Goal: Transaction & Acquisition: Purchase product/service

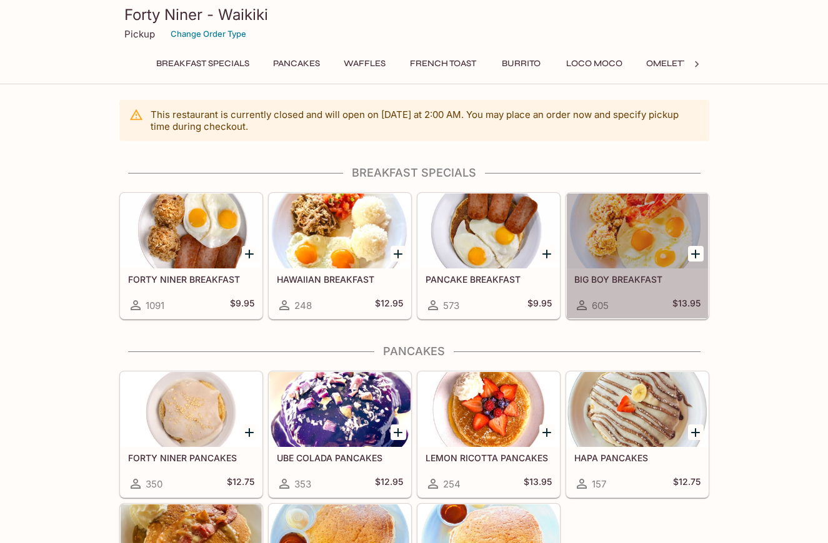
click at [646, 224] on div at bounding box center [636, 231] width 141 height 75
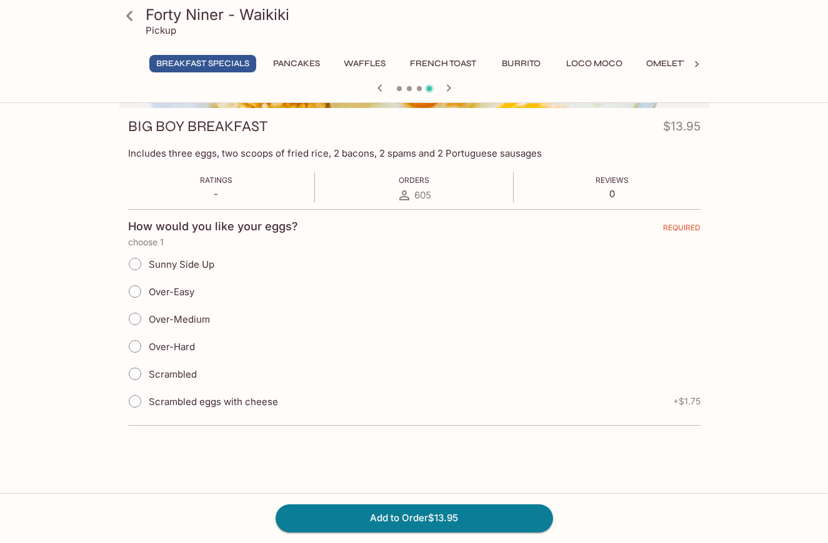
scroll to position [167, 0]
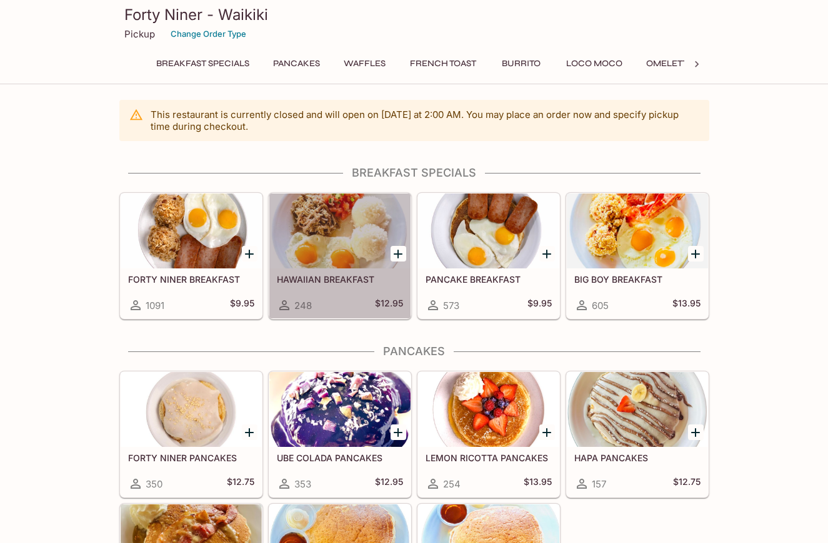
click at [337, 228] on div at bounding box center [339, 231] width 141 height 75
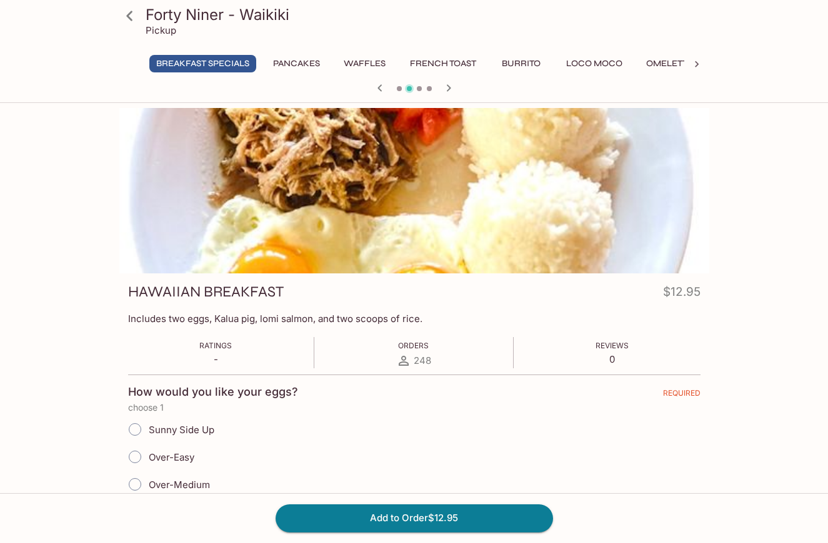
click at [606, 62] on button "Loco Moco" at bounding box center [594, 63] width 70 height 17
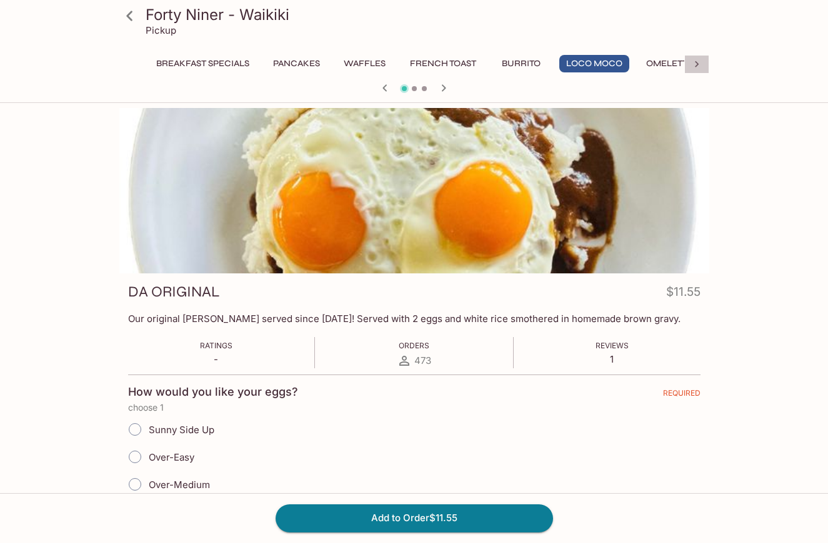
click at [696, 62] on icon at bounding box center [696, 64] width 12 height 12
click at [519, 64] on button "Acai Bowl" at bounding box center [520, 63] width 64 height 17
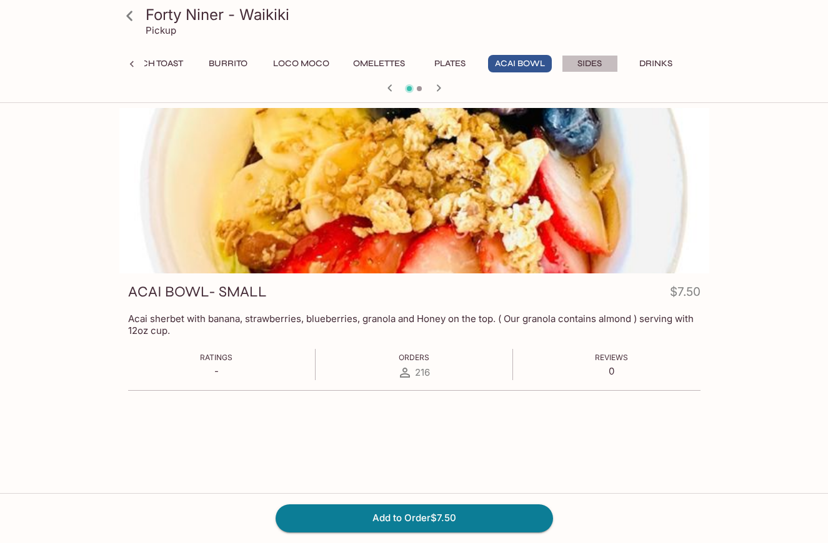
click at [591, 63] on button "Sides" at bounding box center [589, 63] width 56 height 17
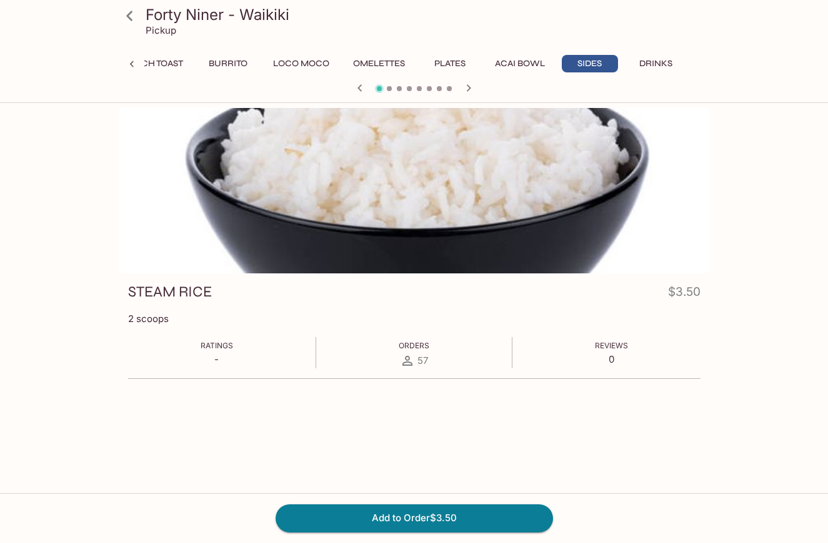
click at [174, 22] on h3 "Forty Niner - Waikiki" at bounding box center [425, 14] width 558 height 19
click at [126, 18] on icon at bounding box center [130, 16] width 22 height 22
